Goal: Information Seeking & Learning: Learn about a topic

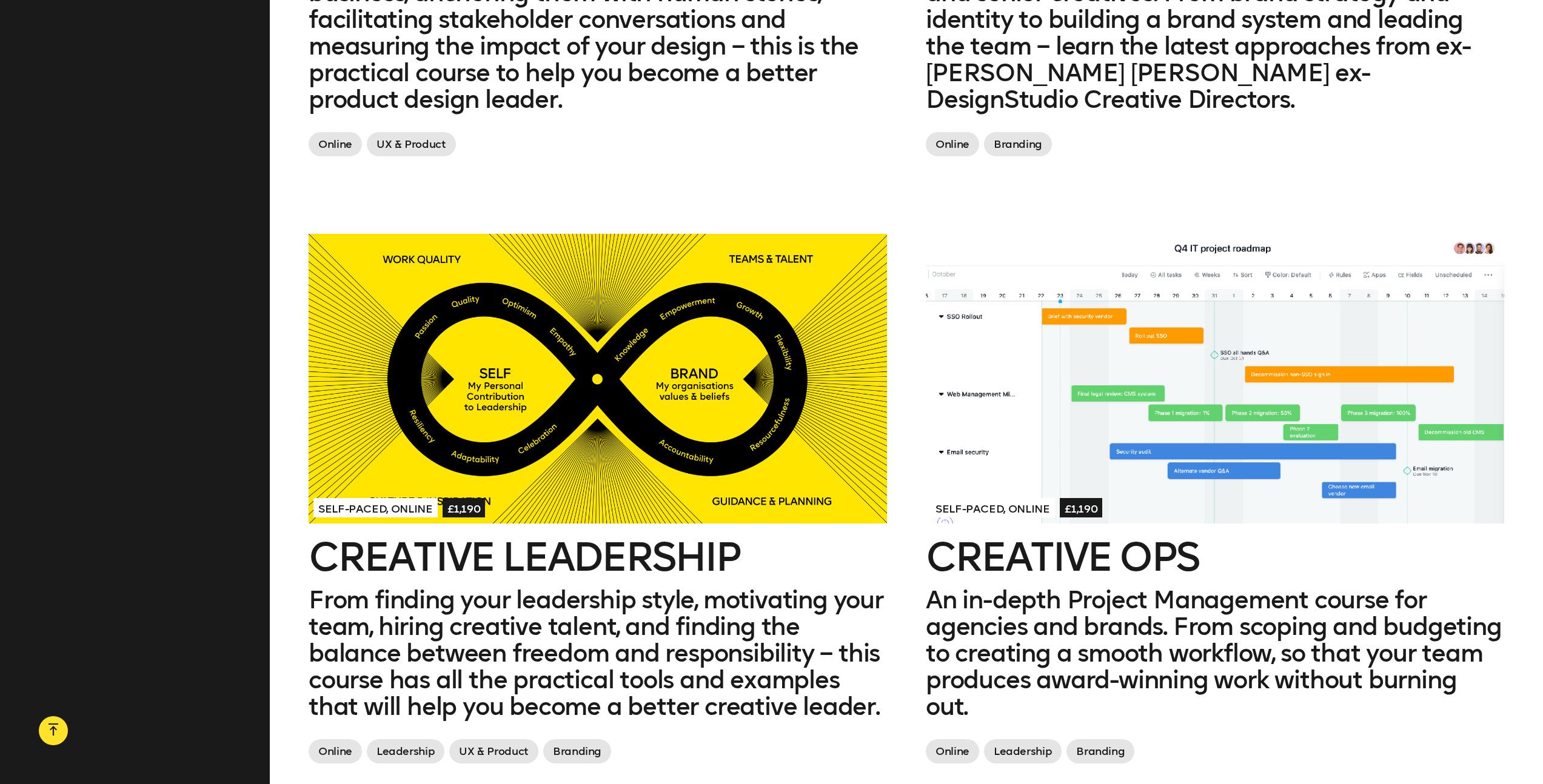
scroll to position [1838, 0]
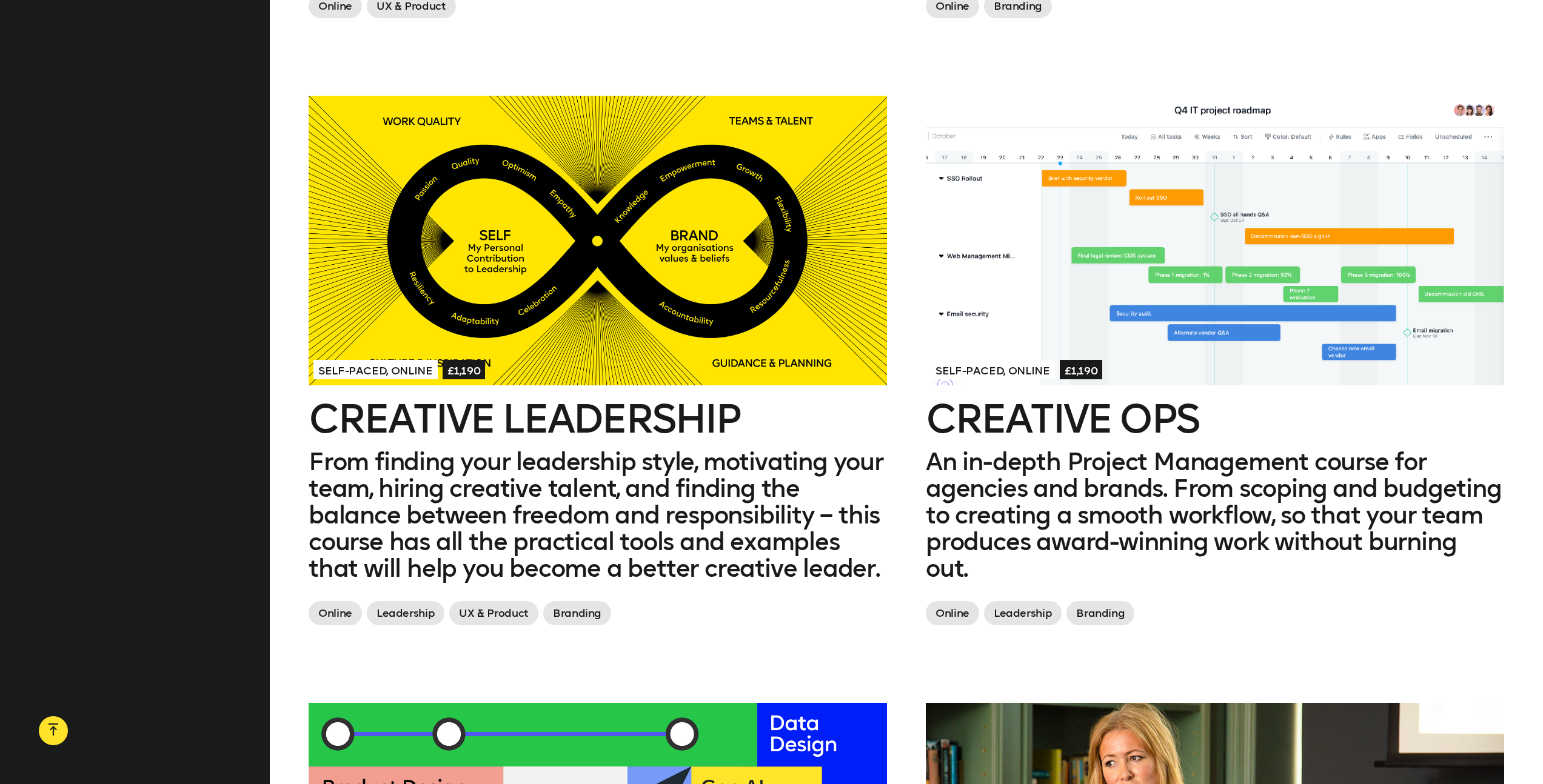
click at [1167, 308] on div at bounding box center [1214, 240] width 578 height 289
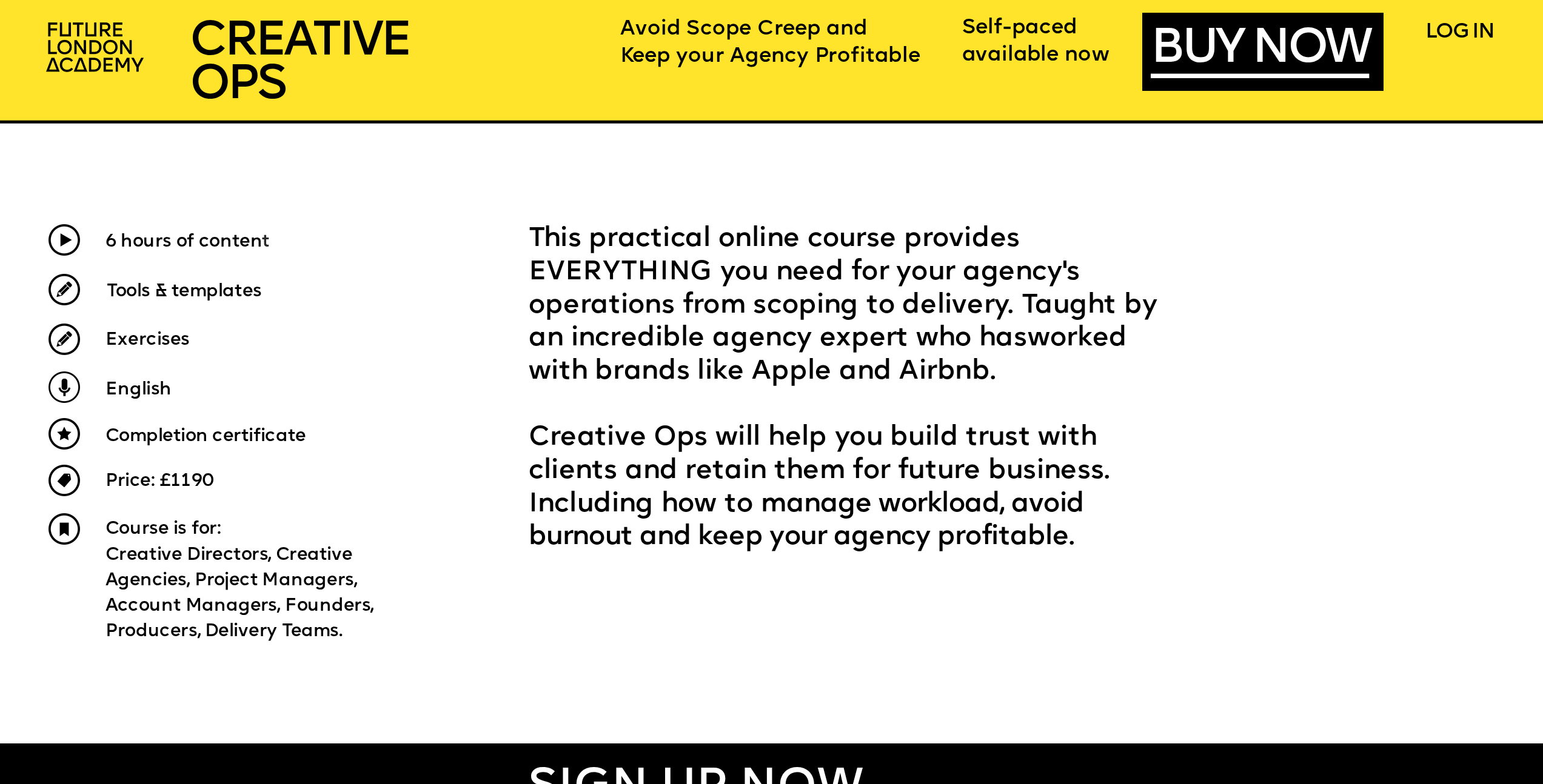
scroll to position [802, 0]
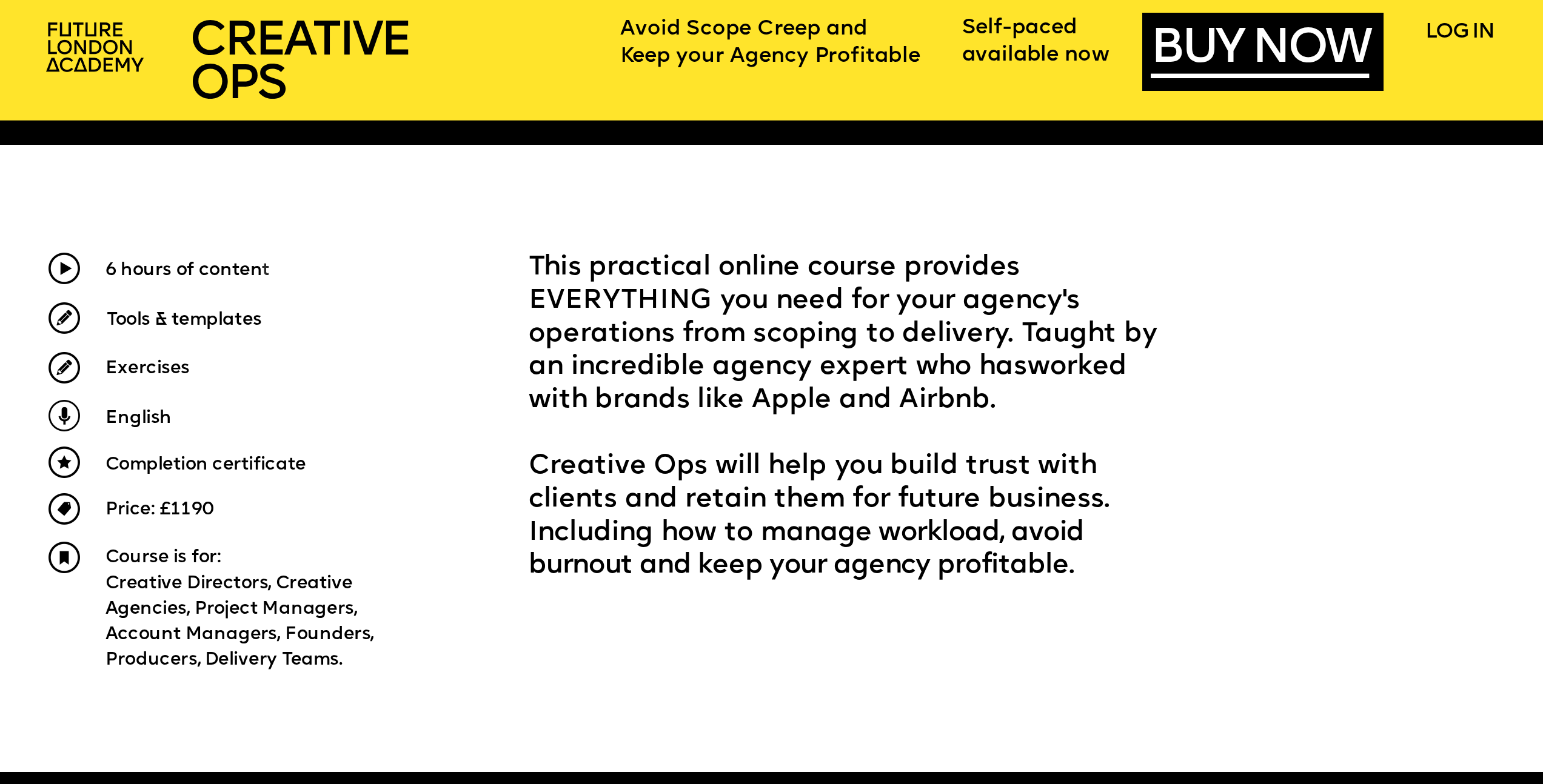
click at [116, 57] on img at bounding box center [97, 48] width 119 height 71
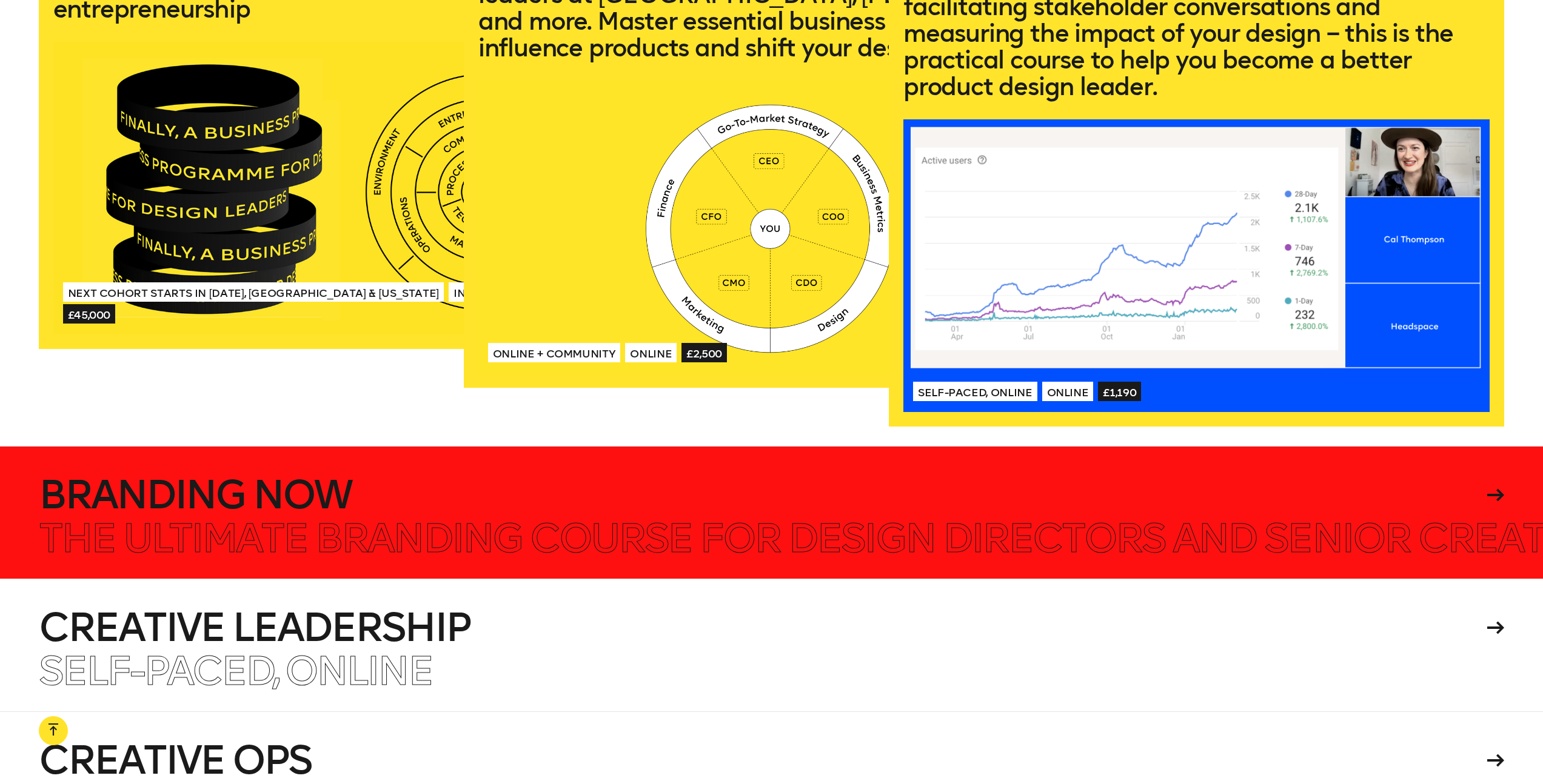
scroll to position [3406, 0]
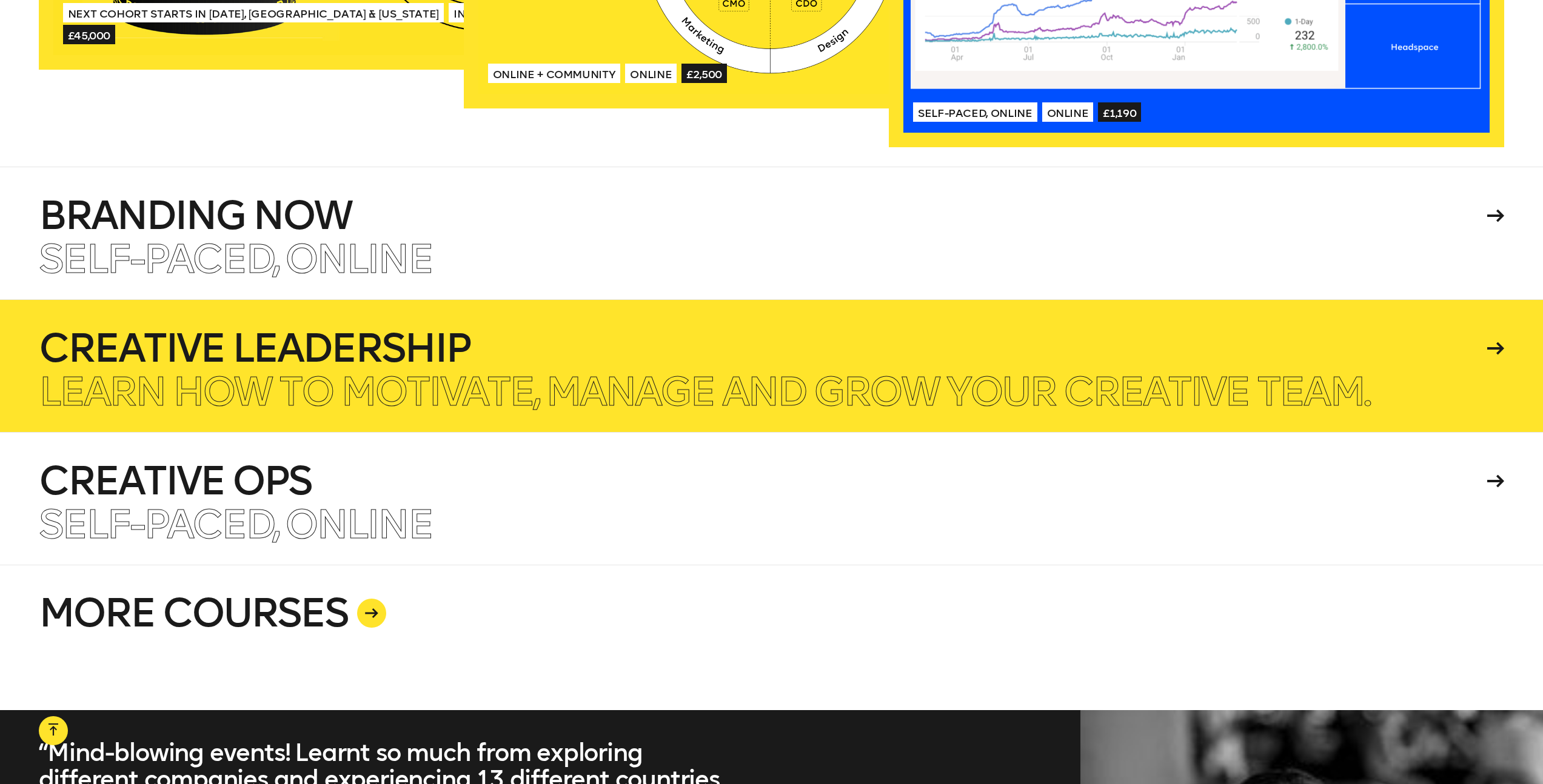
click at [464, 344] on h4 "Creative Leadership" at bounding box center [761, 348] width 1445 height 39
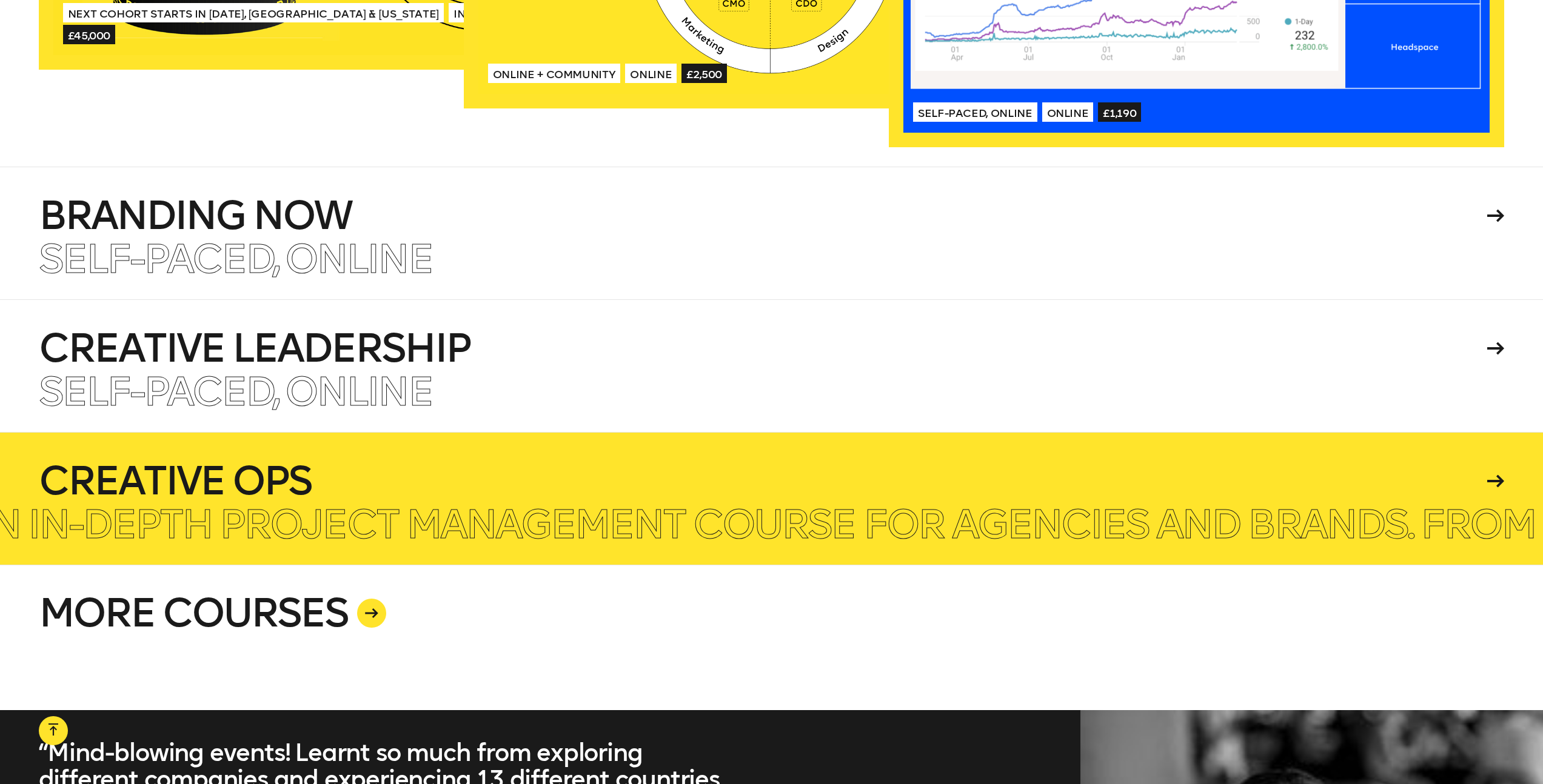
click at [411, 481] on h4 "Creative Ops" at bounding box center [761, 480] width 1445 height 39
click at [307, 493] on h4 "Creative Ops" at bounding box center [761, 480] width 1445 height 39
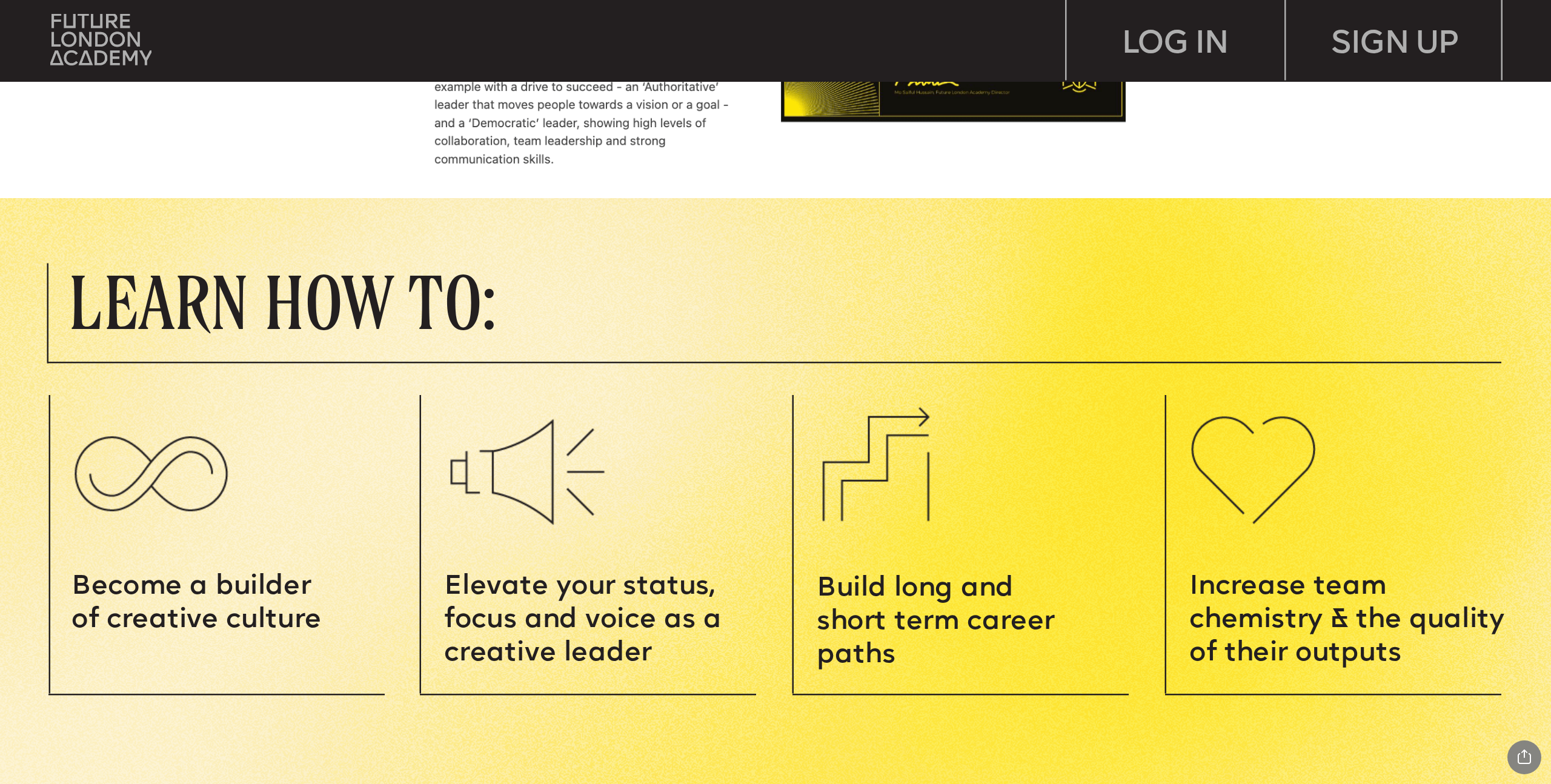
scroll to position [1877, 0]
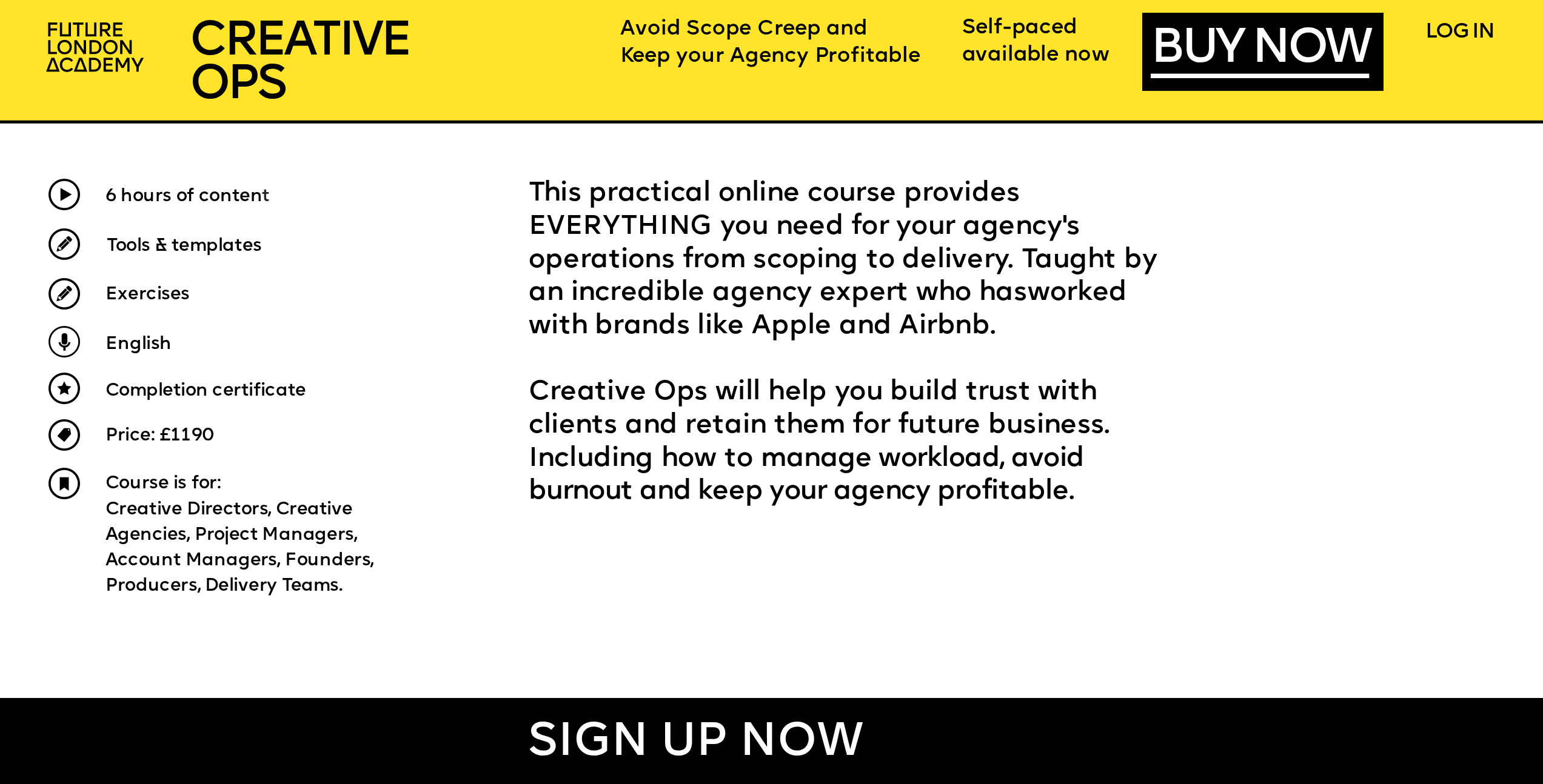
scroll to position [879, 0]
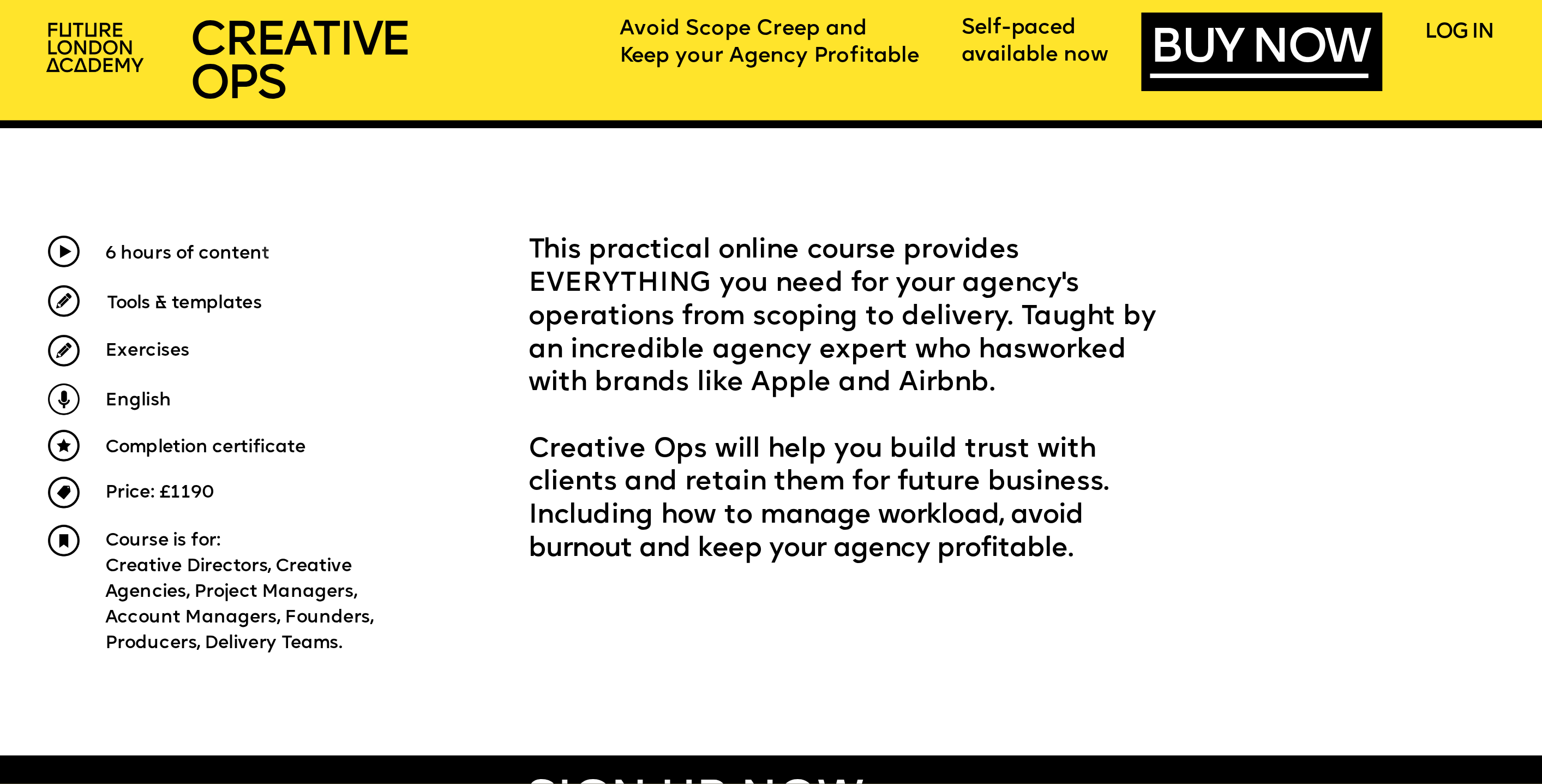
scroll to position [816, 0]
